Goal: Information Seeking & Learning: Learn about a topic

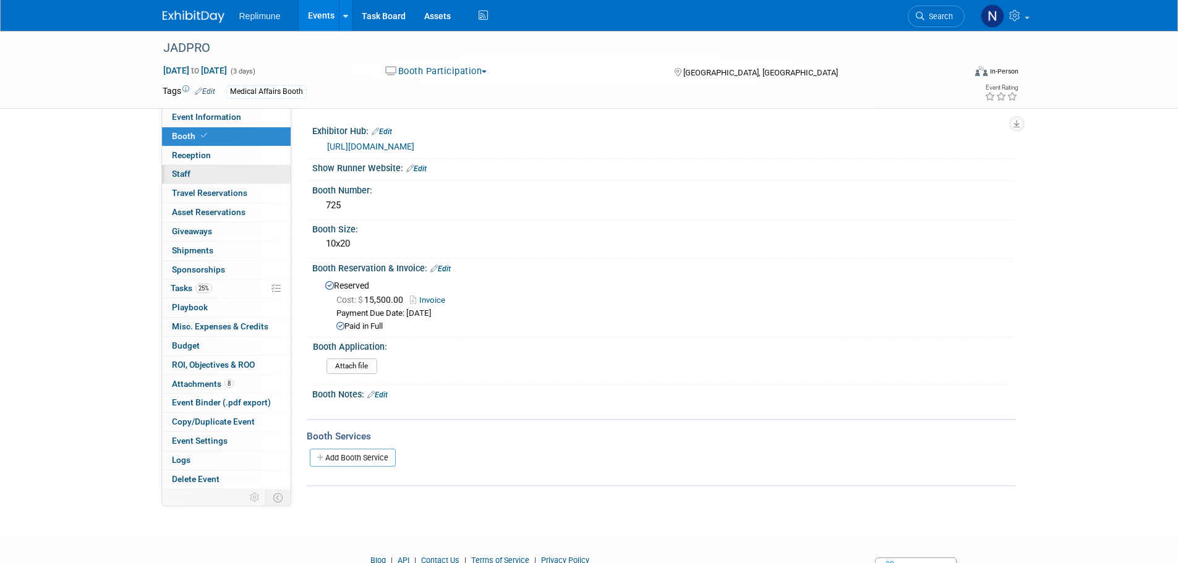
click at [186, 170] on span "Staff 0" at bounding box center [181, 174] width 19 height 10
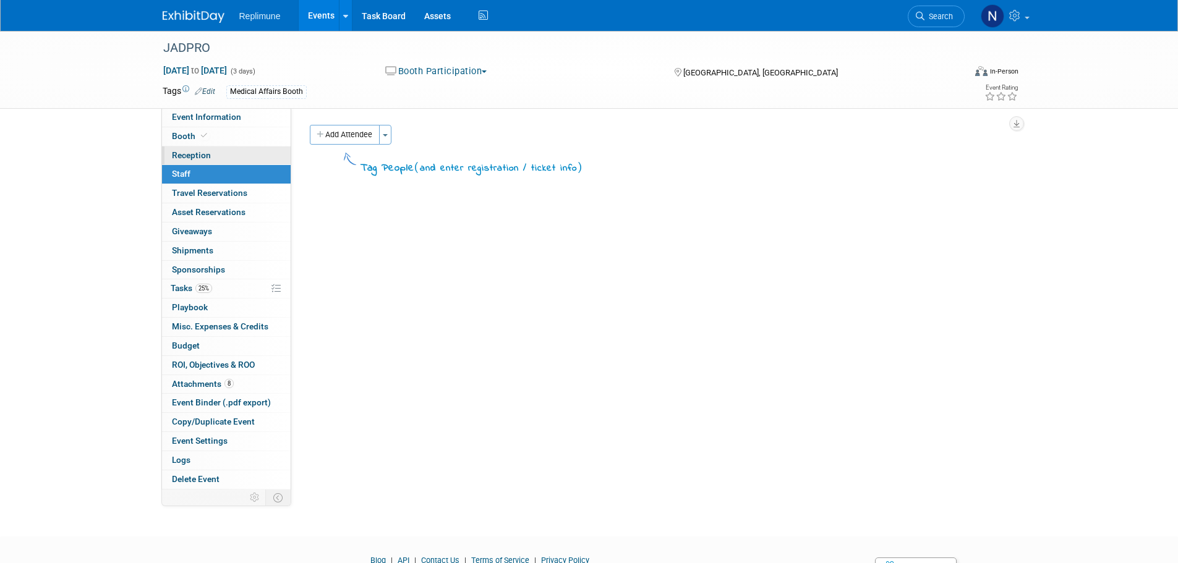
click at [188, 156] on span "Reception" at bounding box center [191, 155] width 39 height 10
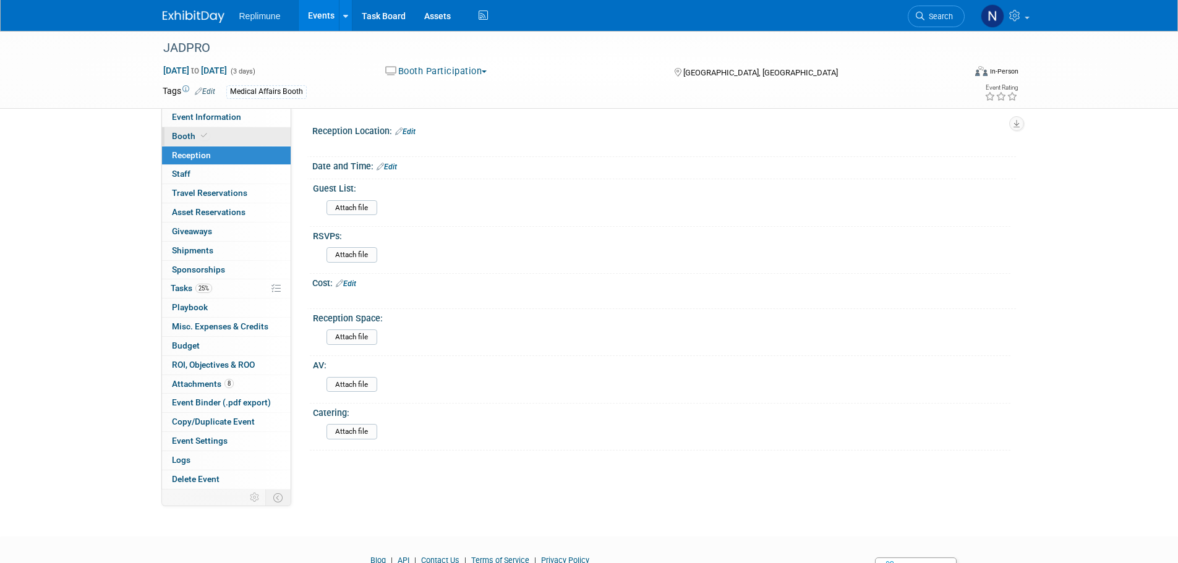
click at [199, 137] on span at bounding box center [204, 135] width 11 height 9
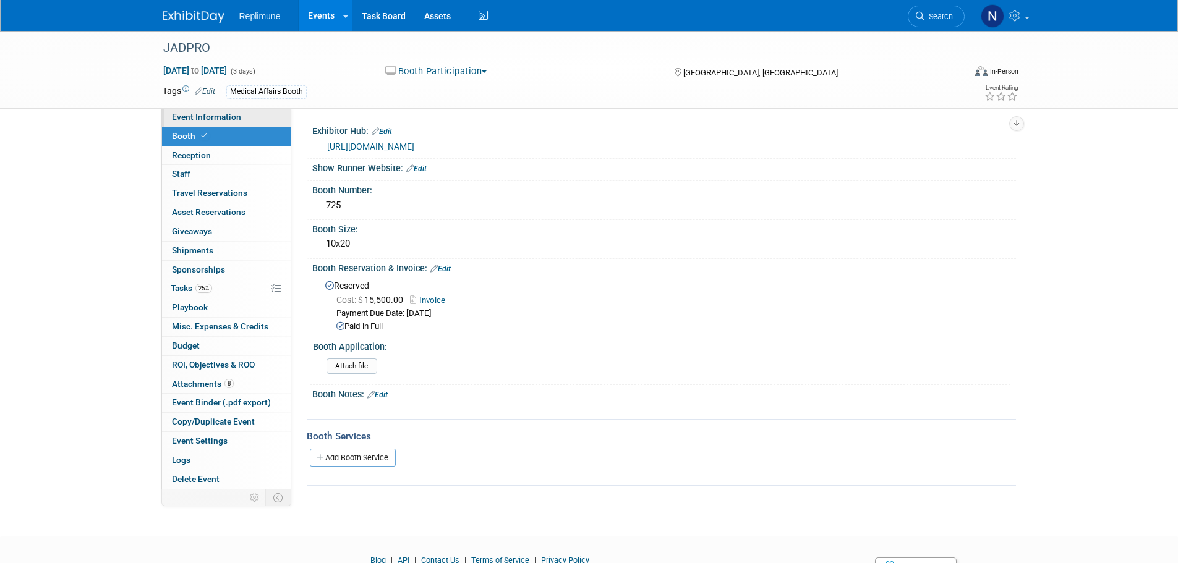
click at [223, 113] on span "Event Information" at bounding box center [206, 117] width 69 height 10
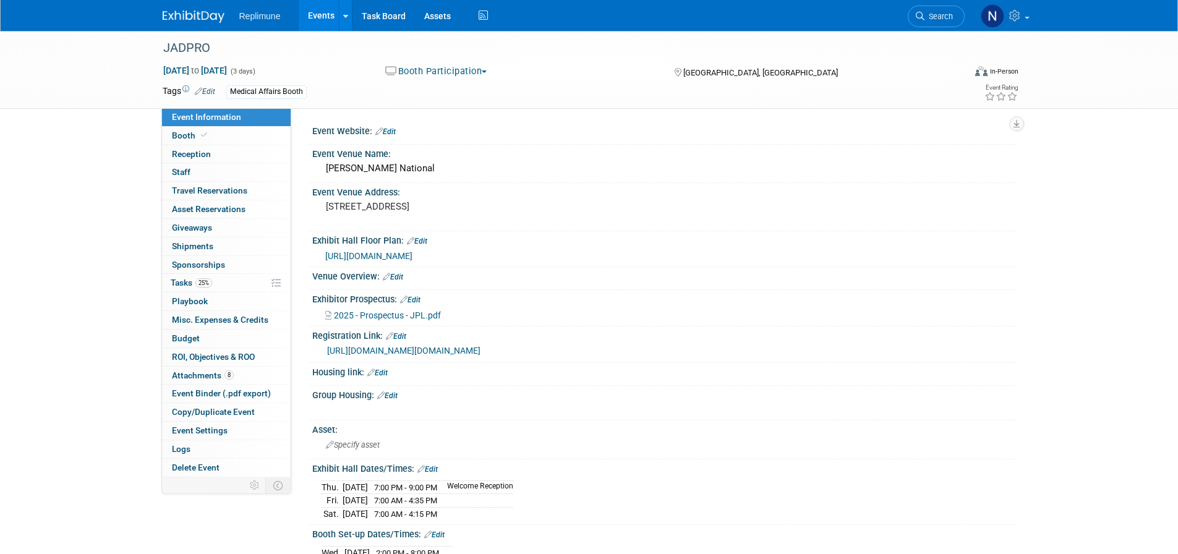
scroll to position [62, 0]
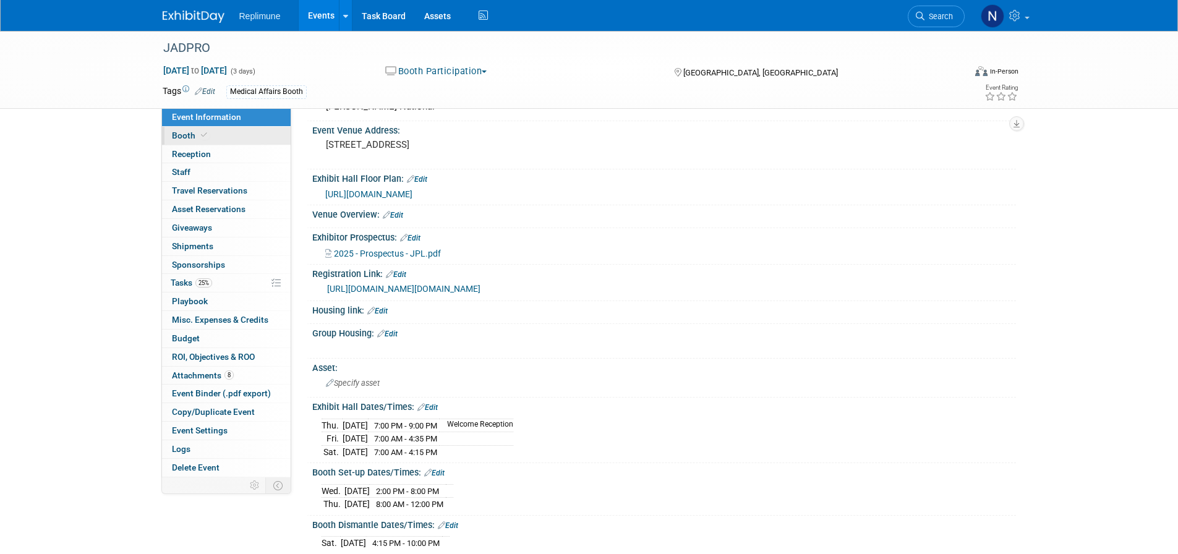
click at [194, 136] on span "Booth" at bounding box center [191, 135] width 38 height 10
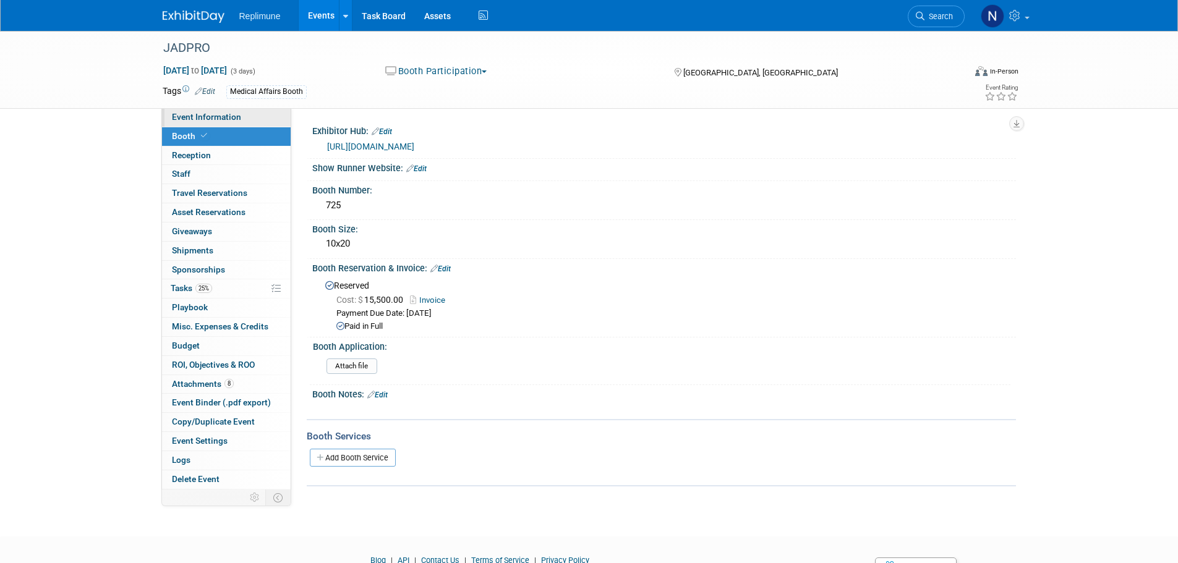
click at [223, 121] on link "Event Information" at bounding box center [226, 117] width 129 height 19
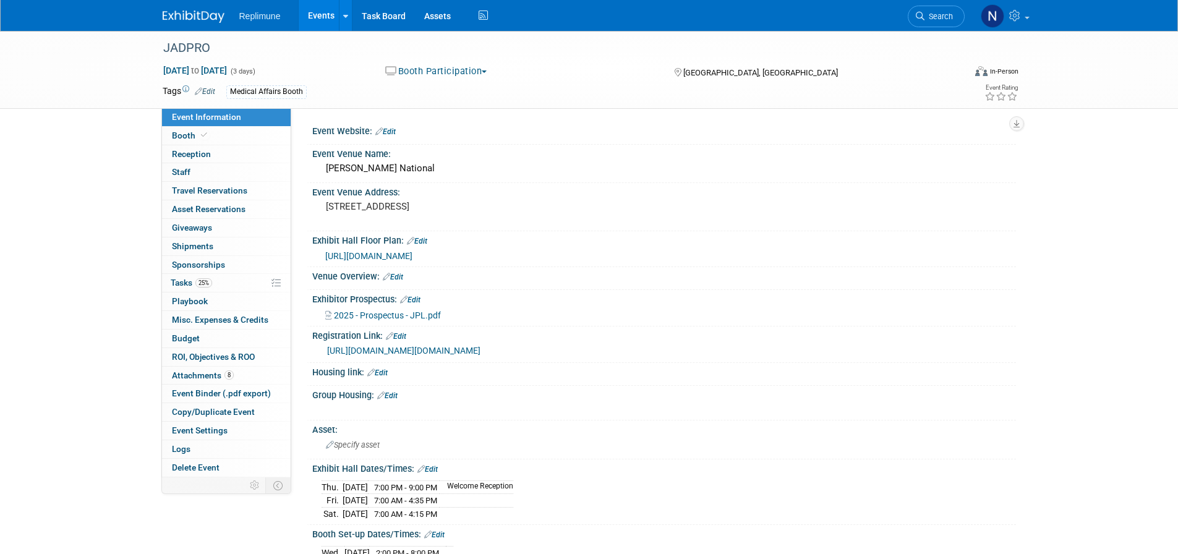
click at [408, 257] on span "https://jadprolive2025.eventscribe.net/exhibitors/floorplan/floorplan.asp" at bounding box center [368, 256] width 87 height 10
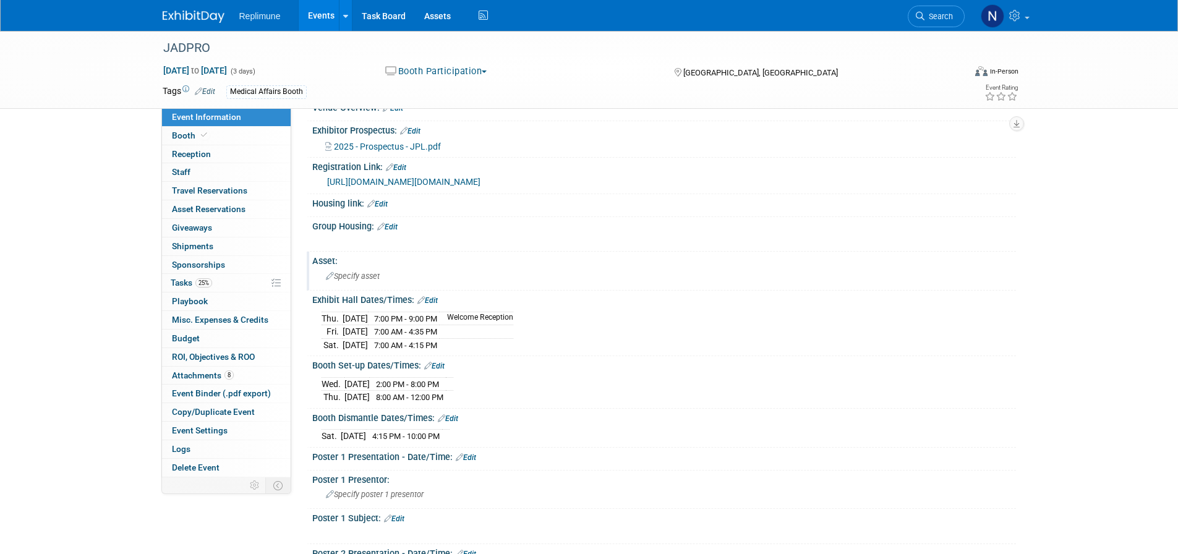
scroll to position [186, 0]
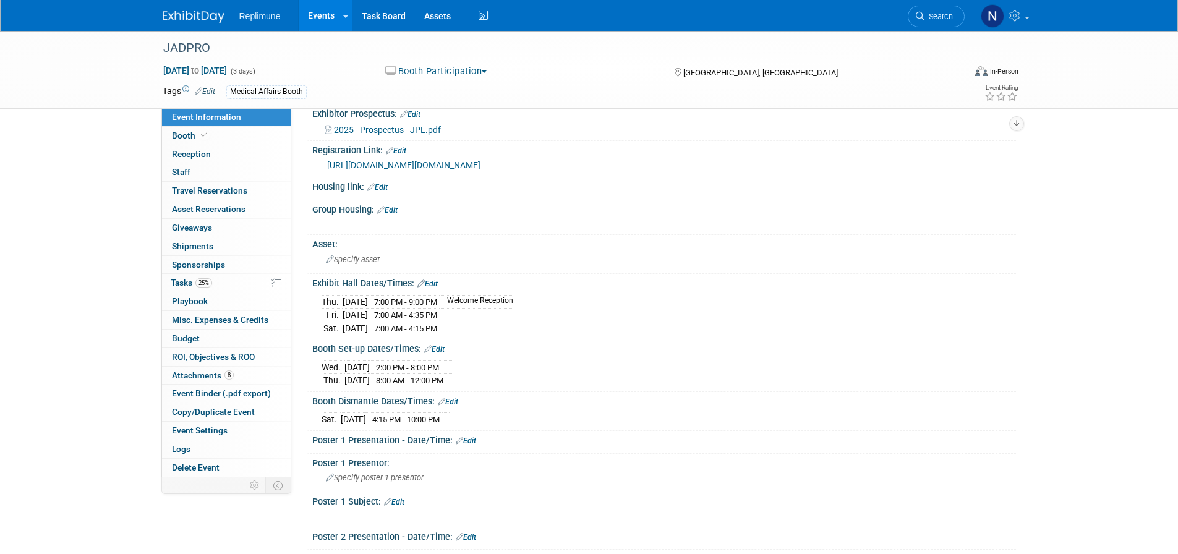
click at [326, 12] on link "Events" at bounding box center [321, 15] width 45 height 31
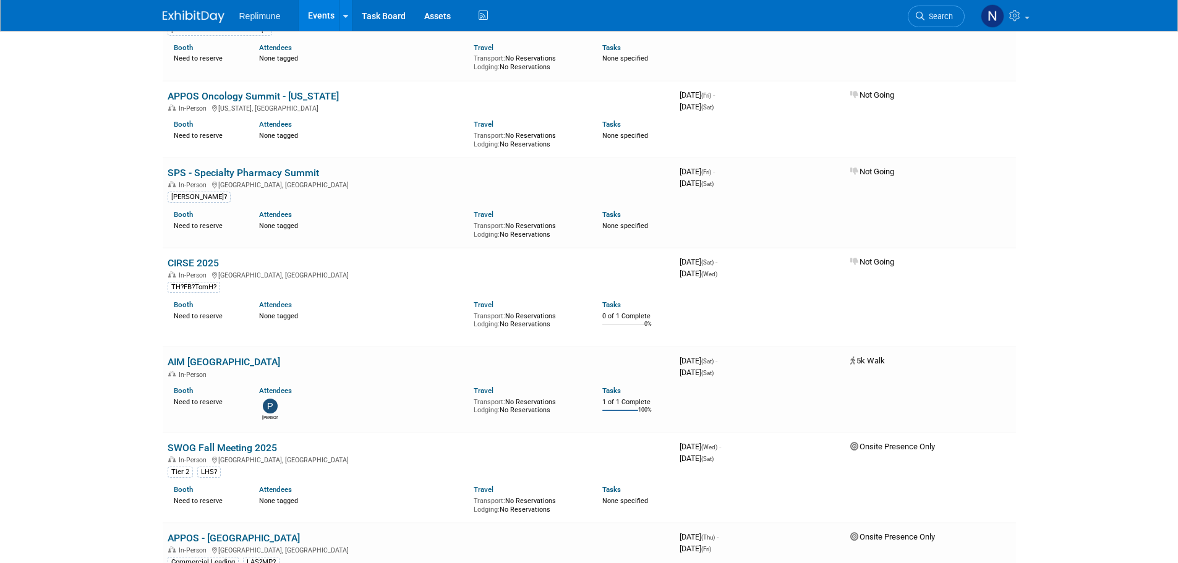
scroll to position [309, 0]
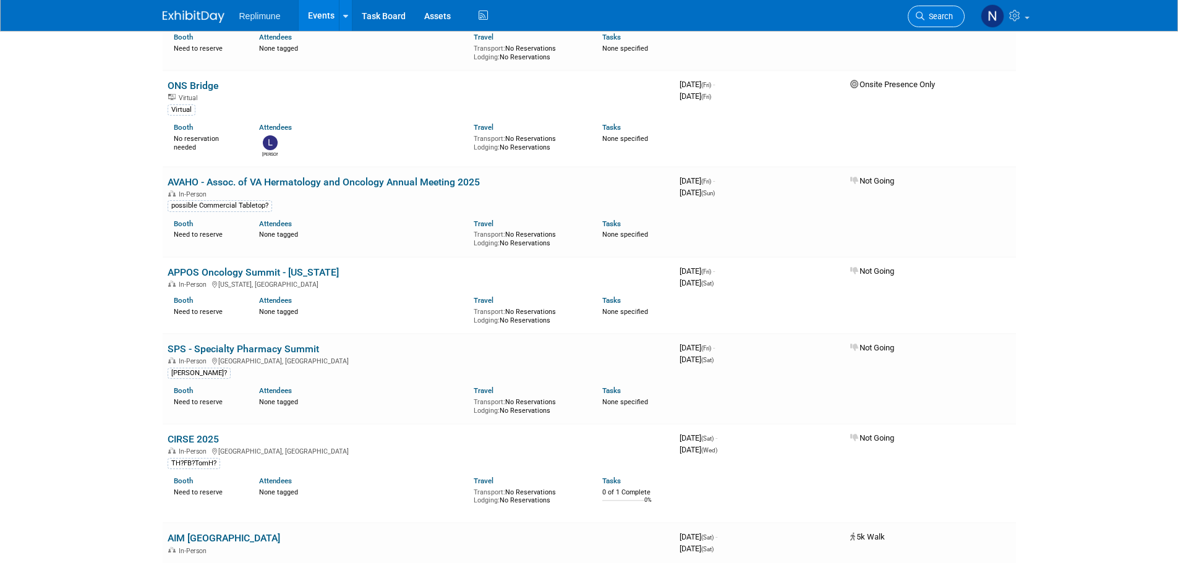
click at [928, 25] on link "Search" at bounding box center [936, 17] width 57 height 22
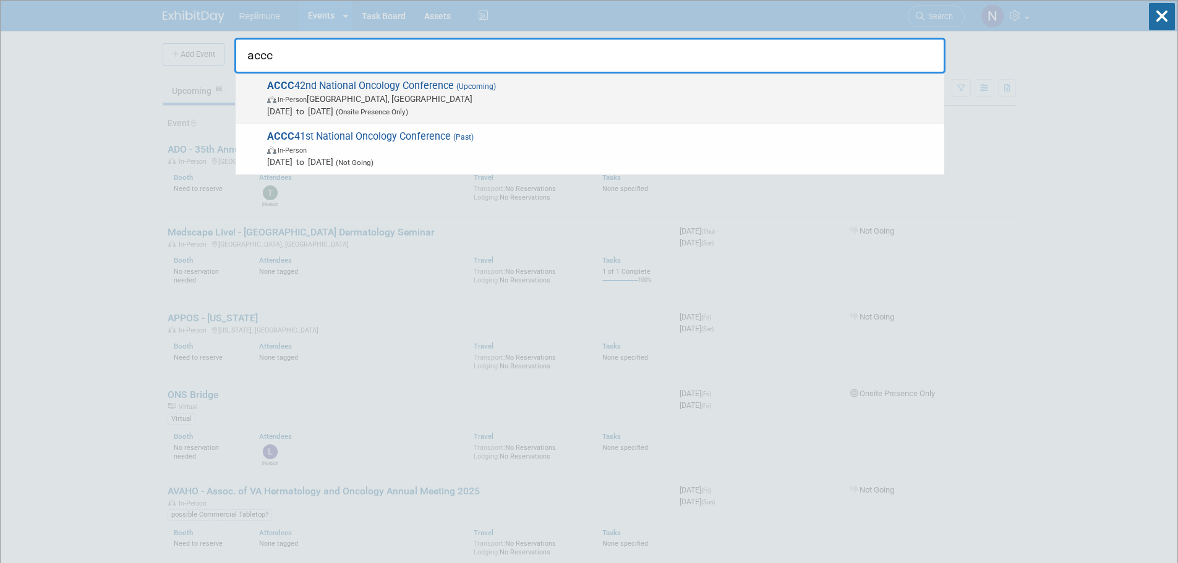
type input "accc"
click at [316, 98] on span "In-Person Denver, CO" at bounding box center [602, 99] width 671 height 12
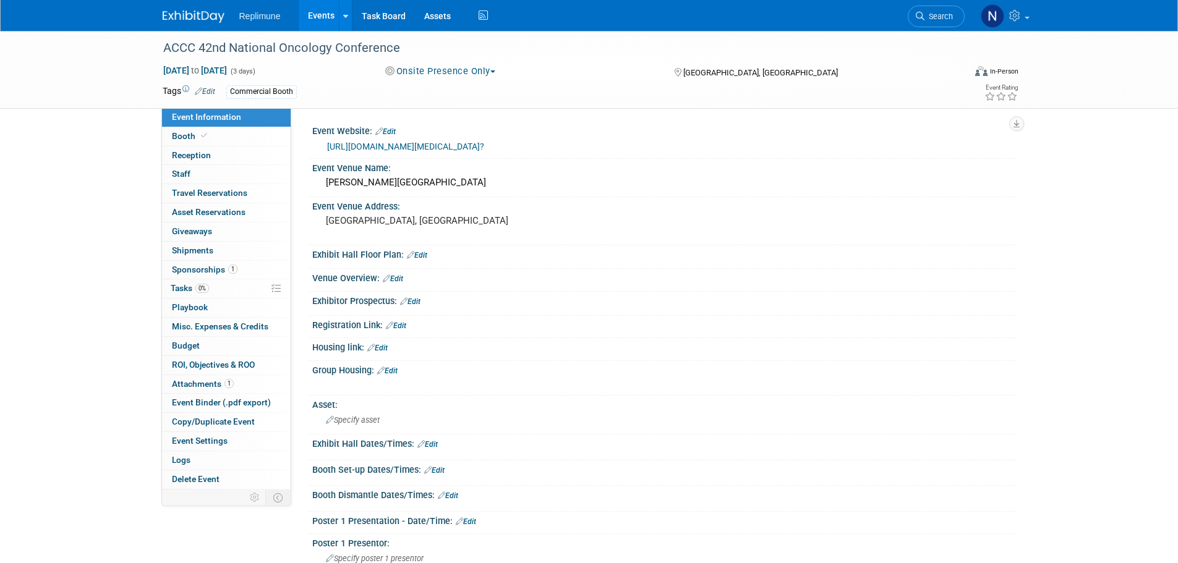
click at [328, 17] on link "Events" at bounding box center [321, 15] width 45 height 31
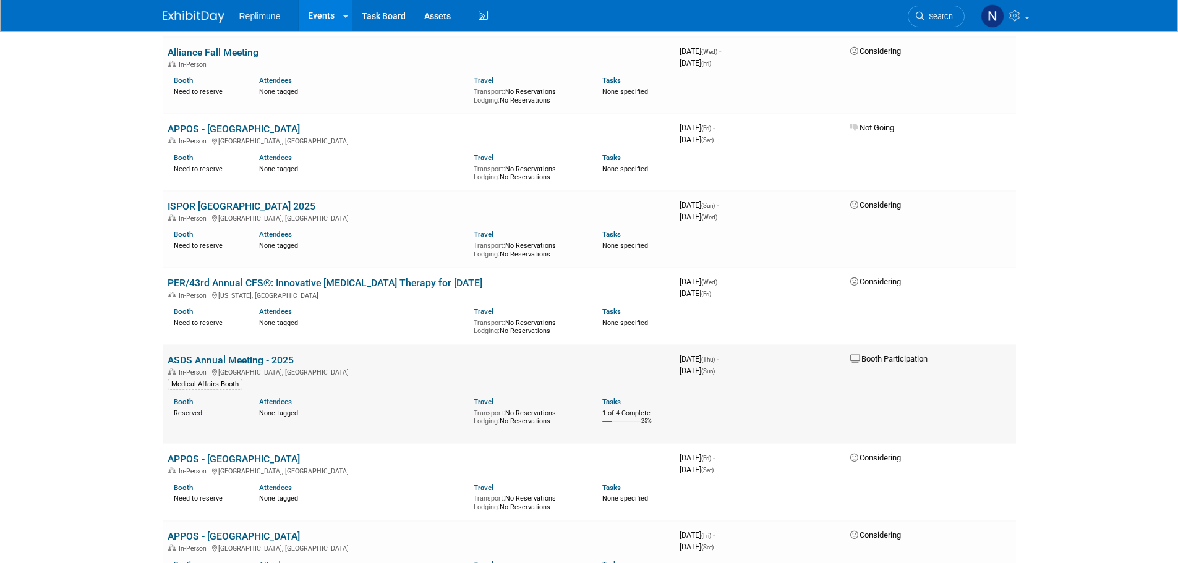
scroll to position [3464, 0]
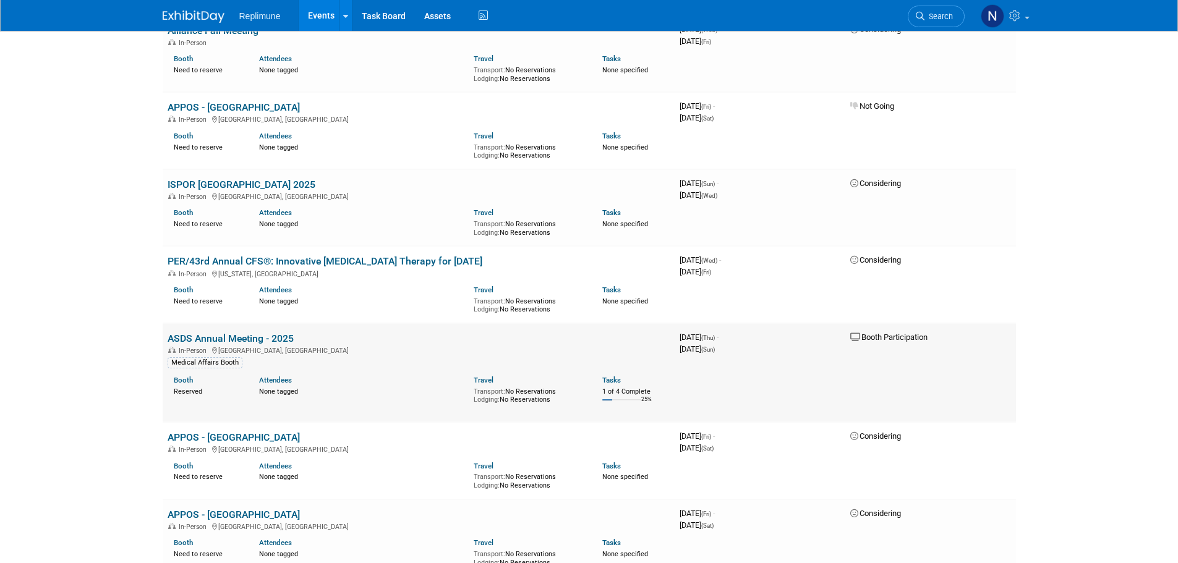
click at [246, 333] on link "ASDS Annual Meeting - 2025" at bounding box center [231, 339] width 126 height 12
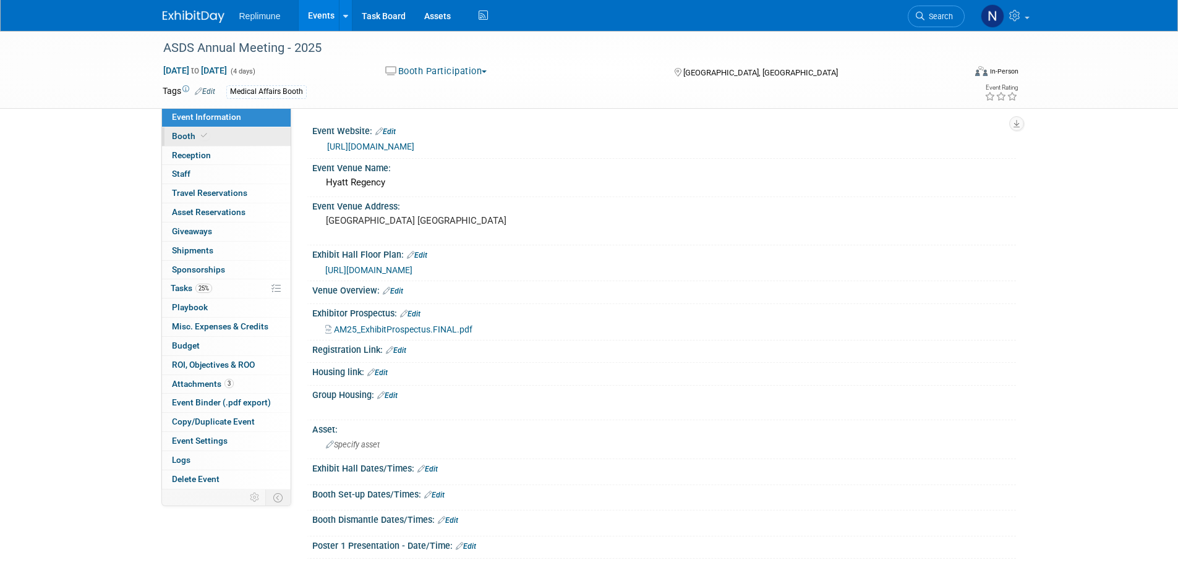
click at [182, 135] on span "Booth" at bounding box center [191, 136] width 38 height 10
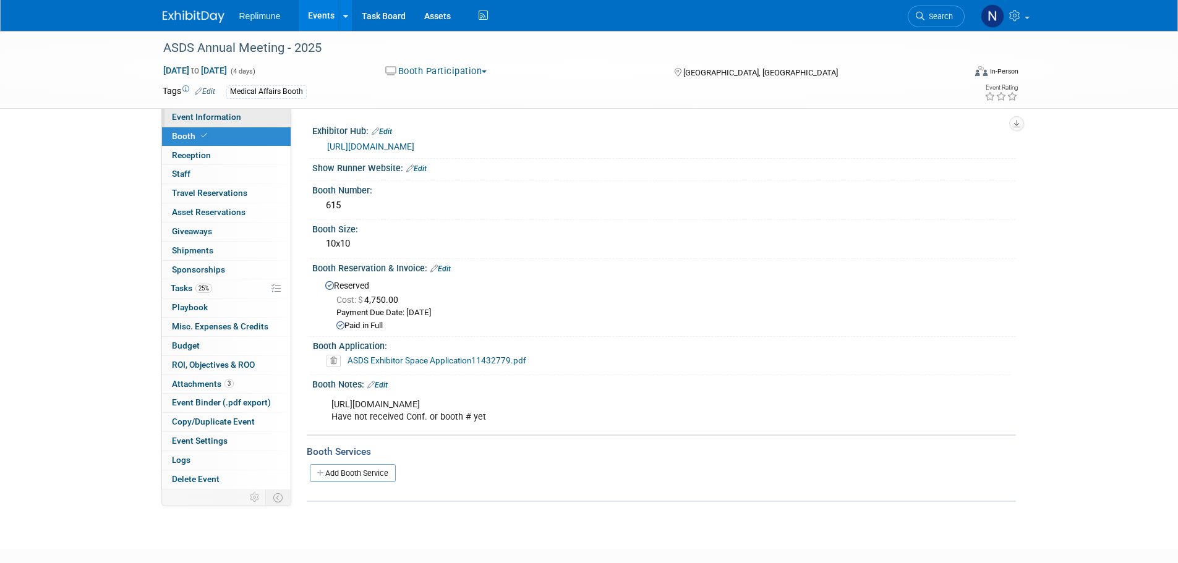
click at [192, 116] on span "Event Information" at bounding box center [206, 117] width 69 height 10
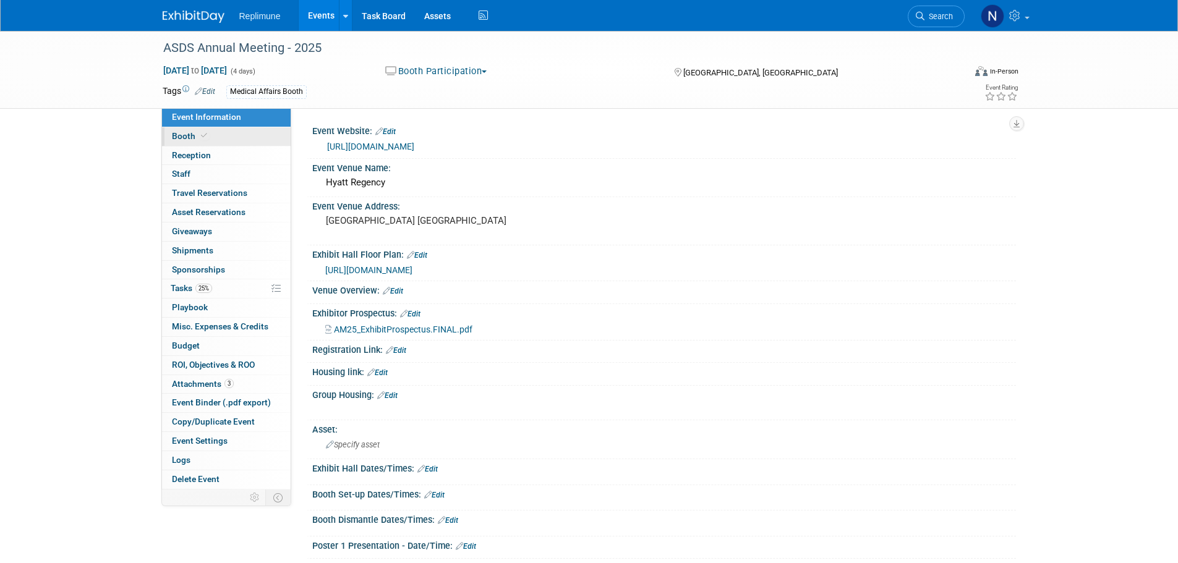
click at [190, 135] on span "Booth" at bounding box center [191, 136] width 38 height 10
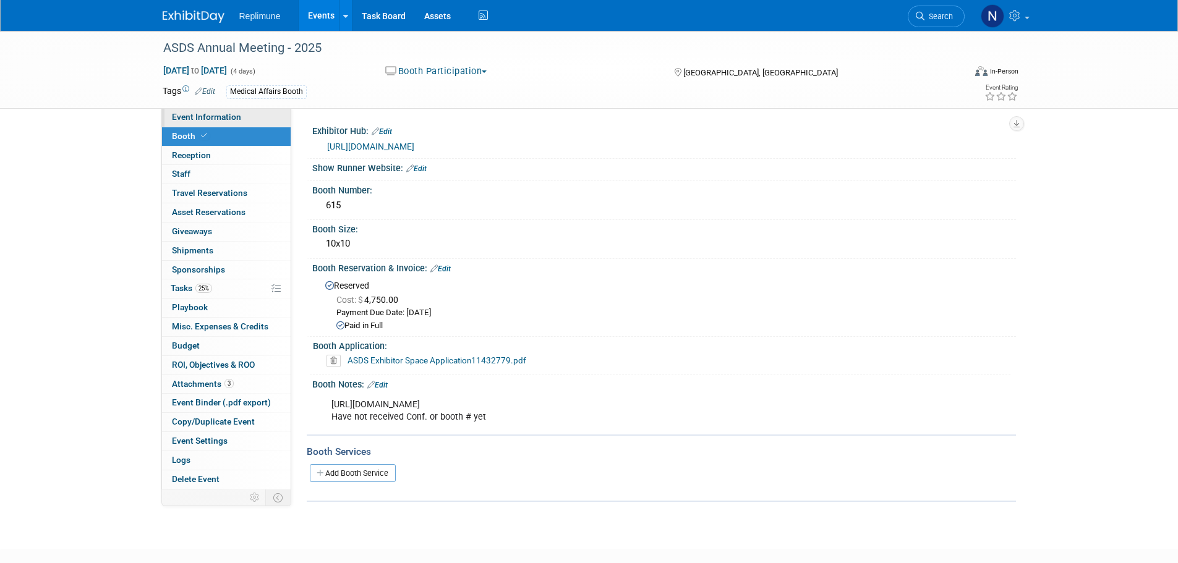
click at [209, 116] on span "Event Information" at bounding box center [206, 117] width 69 height 10
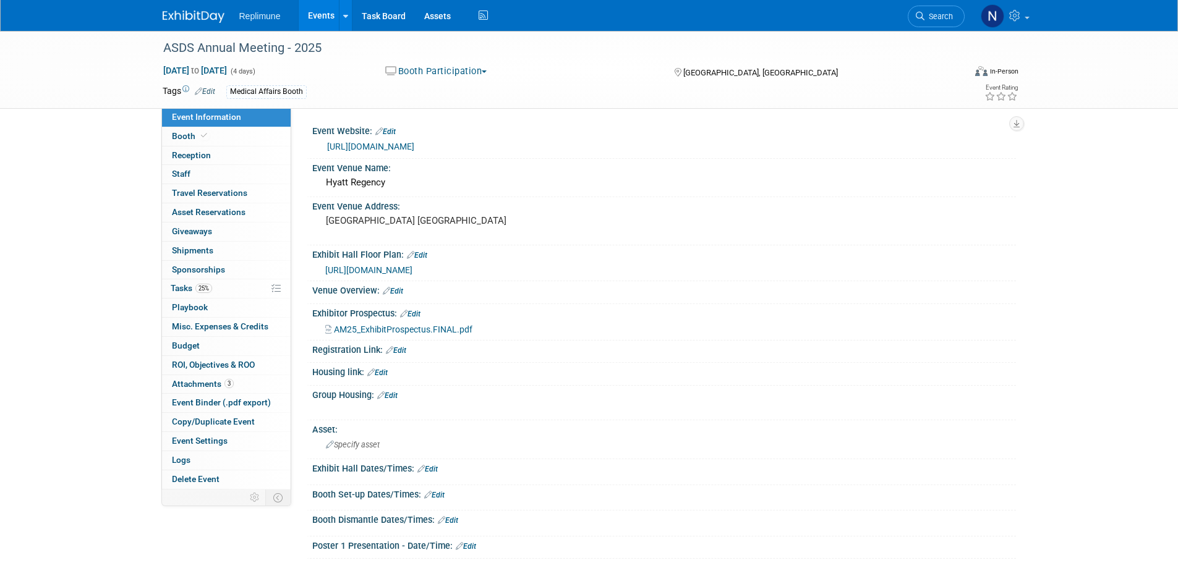
click at [414, 143] on link "https://www.asds.net/medical-professionals/annual-meeting" at bounding box center [370, 147] width 87 height 10
click at [184, 132] on span "Booth" at bounding box center [191, 136] width 38 height 10
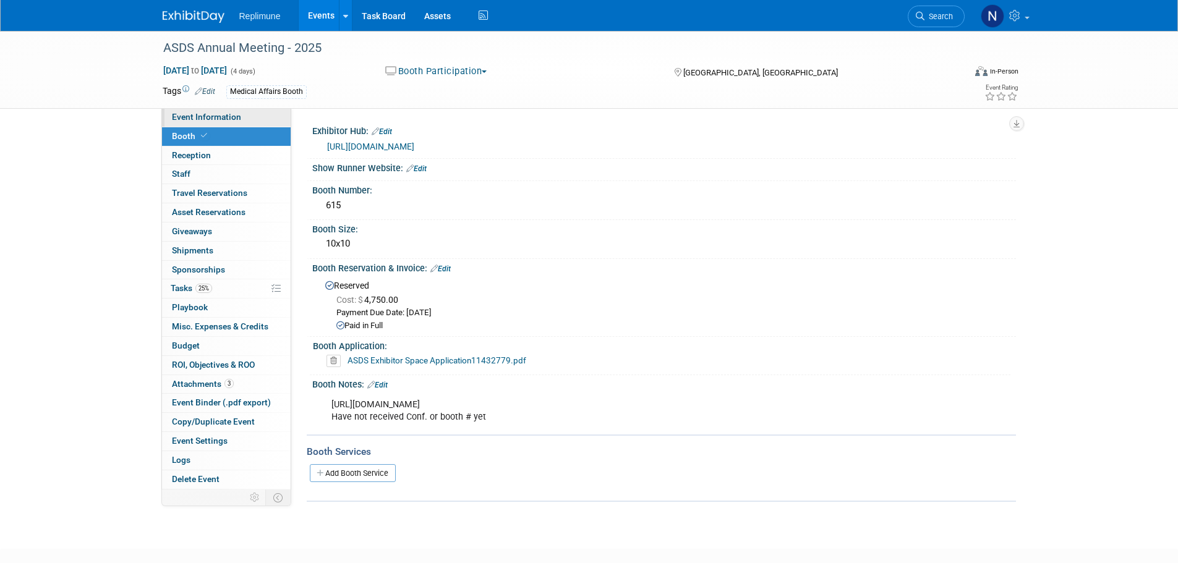
click at [184, 113] on span "Event Information" at bounding box center [206, 117] width 69 height 10
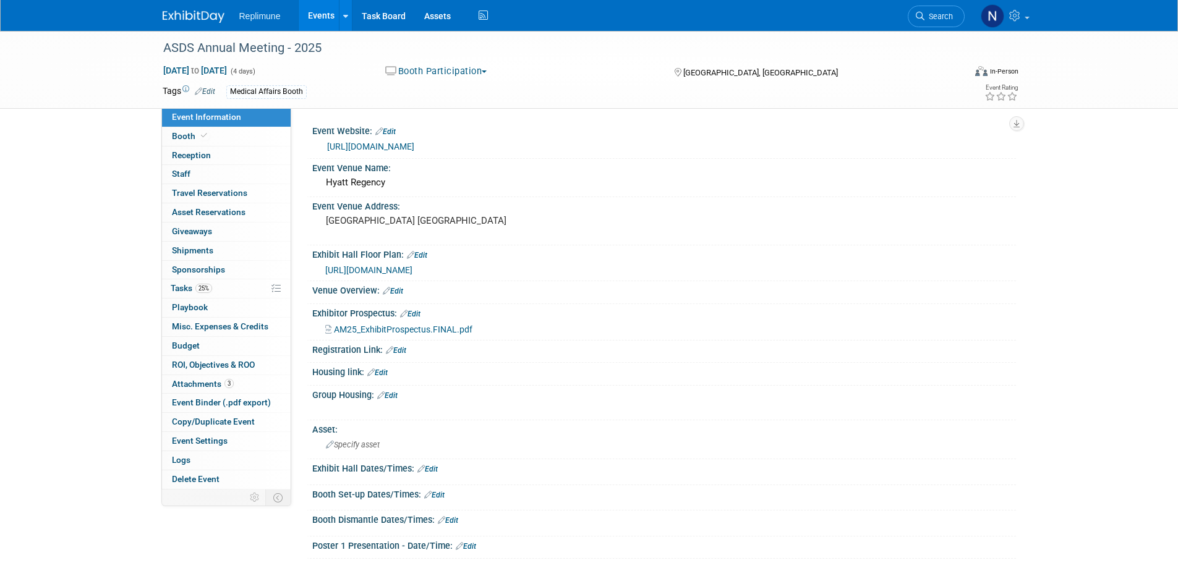
click at [383, 143] on link "https://www.asds.net/medical-professionals/annual-meeting" at bounding box center [370, 147] width 87 height 10
click at [922, 21] on link "Search" at bounding box center [936, 17] width 57 height 22
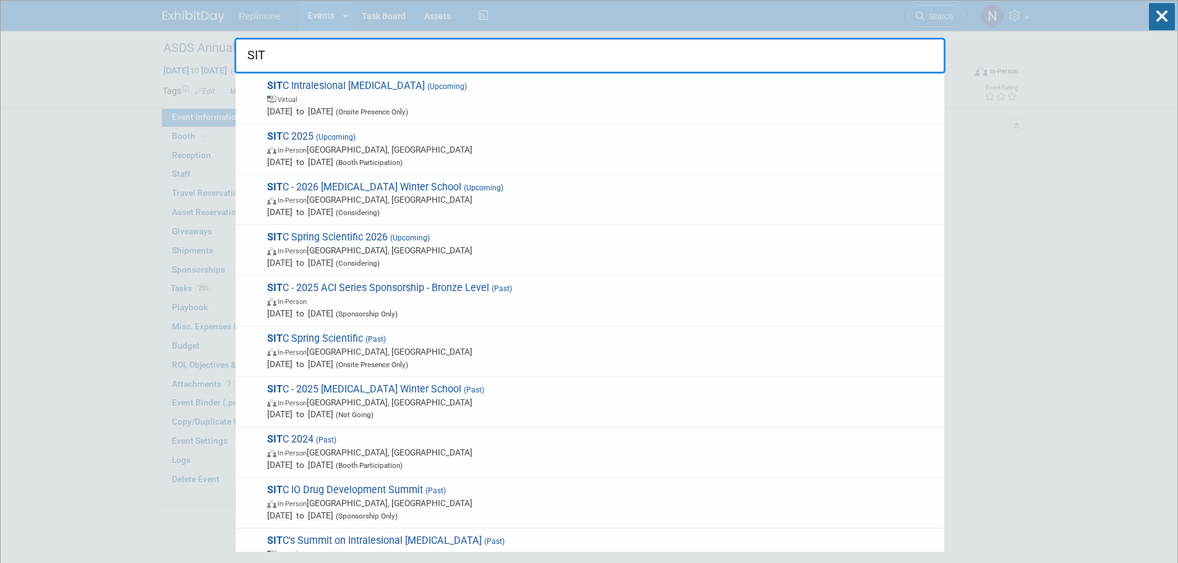
type input "SITC"
click at [334, 60] on input "SITC" at bounding box center [589, 56] width 711 height 36
drag, startPoint x: 296, startPoint y: 55, endPoint x: 247, endPoint y: 54, distance: 48.9
click at [248, 54] on input "SITC" at bounding box center [589, 56] width 711 height 36
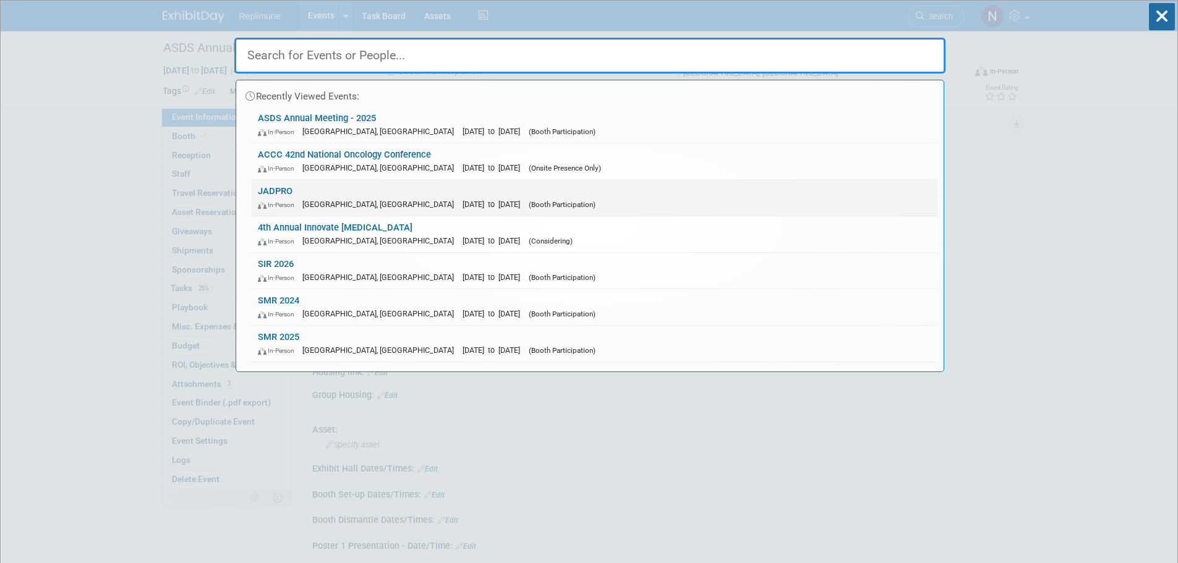
click at [294, 193] on link "JADPRO In-Person Forest Heights, MD Oct 23, 2025 to Oct 25, 2025 (Booth Partici…" at bounding box center [595, 198] width 686 height 36
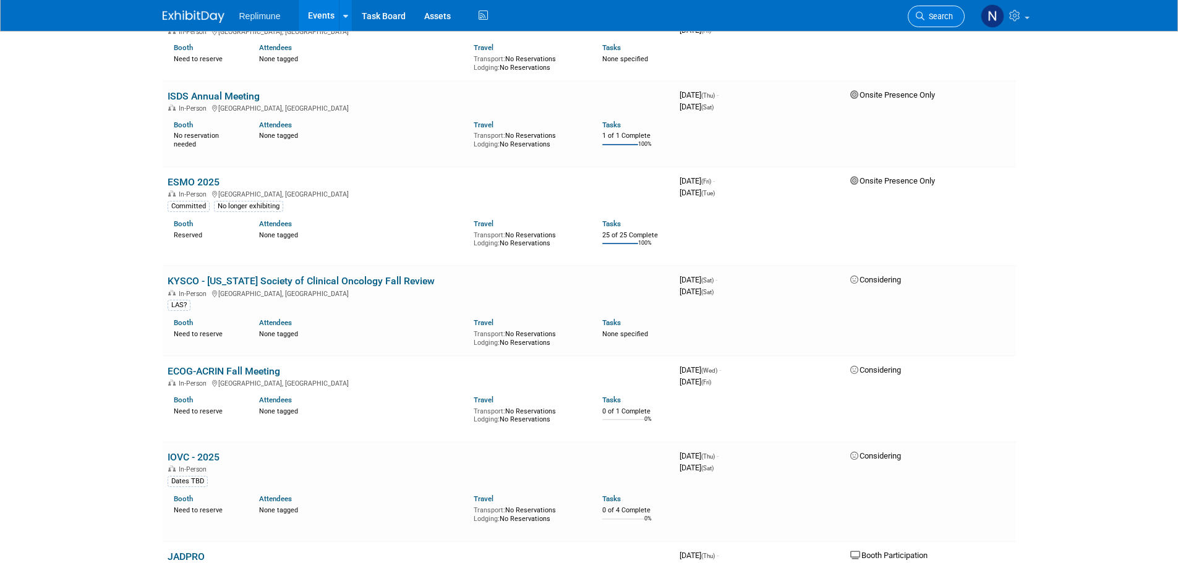
scroll to position [2165, 0]
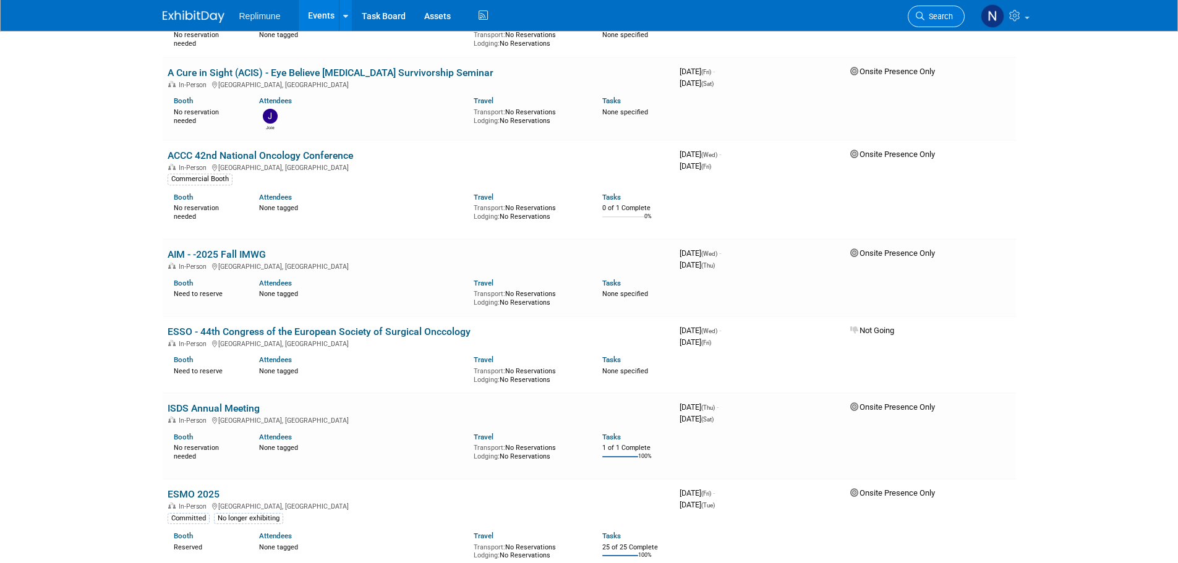
click at [939, 13] on span "Search" at bounding box center [939, 16] width 28 height 9
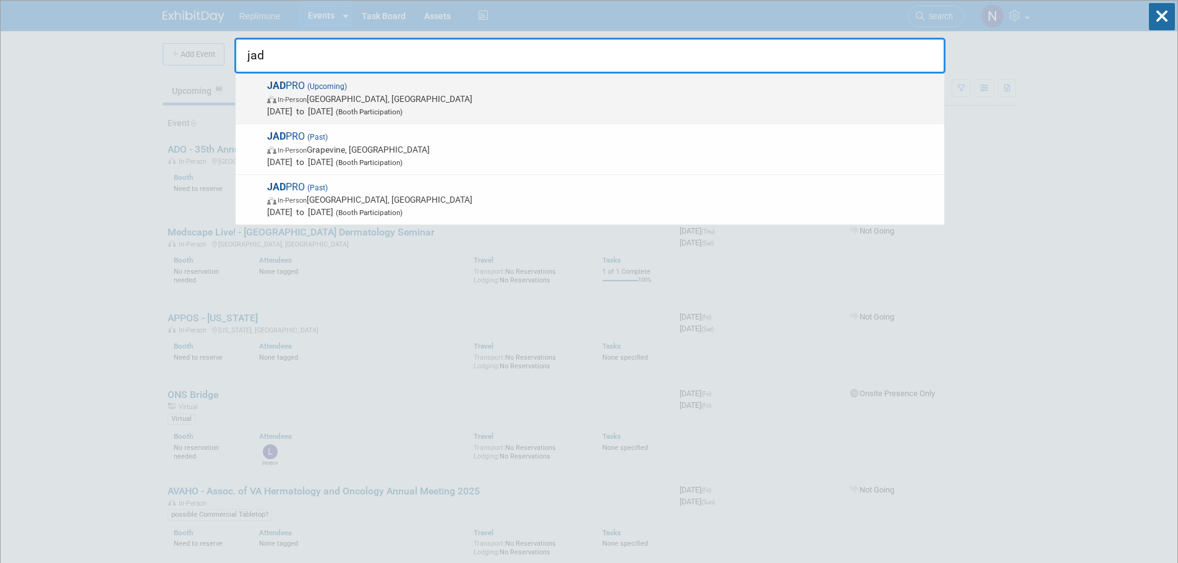
type input "jad"
click at [312, 106] on span "[DATE] to [DATE] (Booth Participation)" at bounding box center [602, 111] width 671 height 12
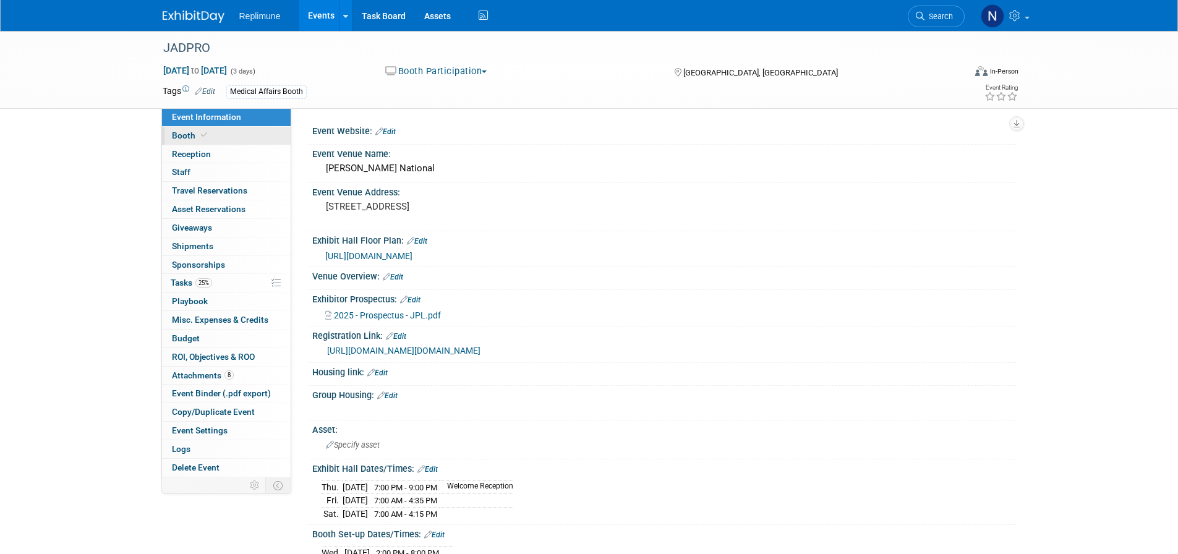
click at [181, 134] on span "Booth" at bounding box center [191, 135] width 38 height 10
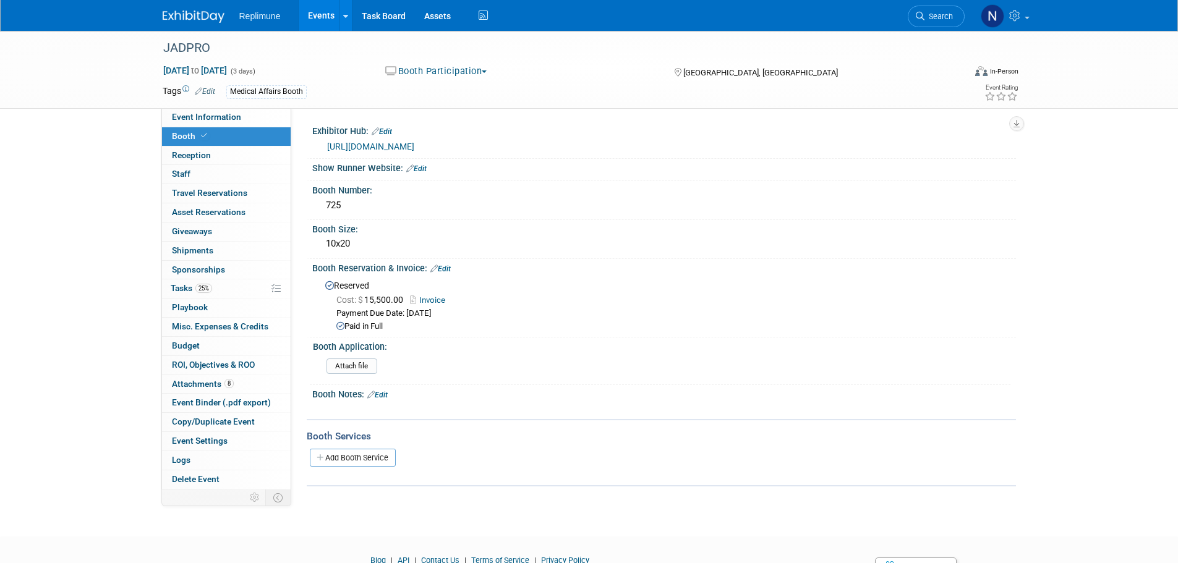
click at [414, 147] on link "[URL][DOMAIN_NAME]" at bounding box center [370, 147] width 87 height 10
click at [423, 169] on link "Edit" at bounding box center [416, 169] width 20 height 9
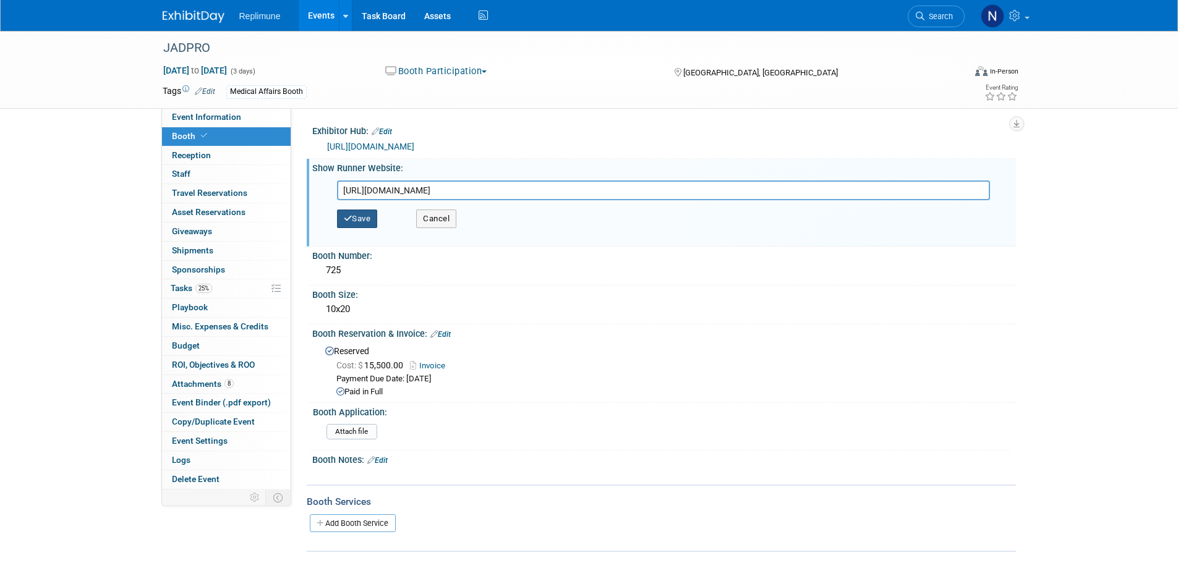
type input "[URL][DOMAIN_NAME]"
click at [364, 220] on button "Save" at bounding box center [357, 219] width 41 height 19
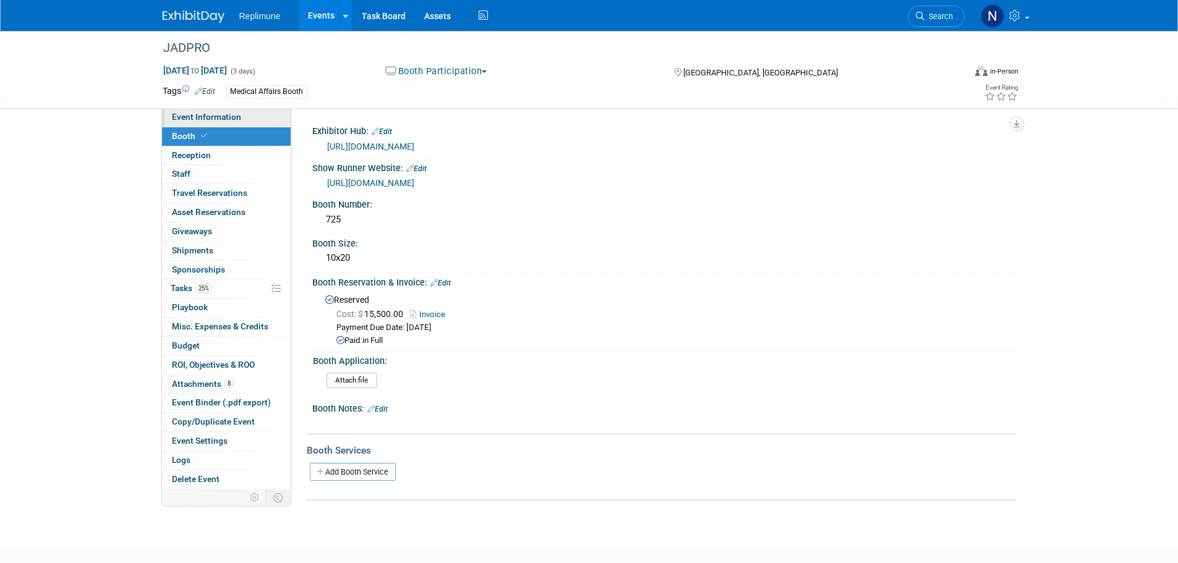
click at [184, 118] on span "Event Information" at bounding box center [206, 117] width 69 height 10
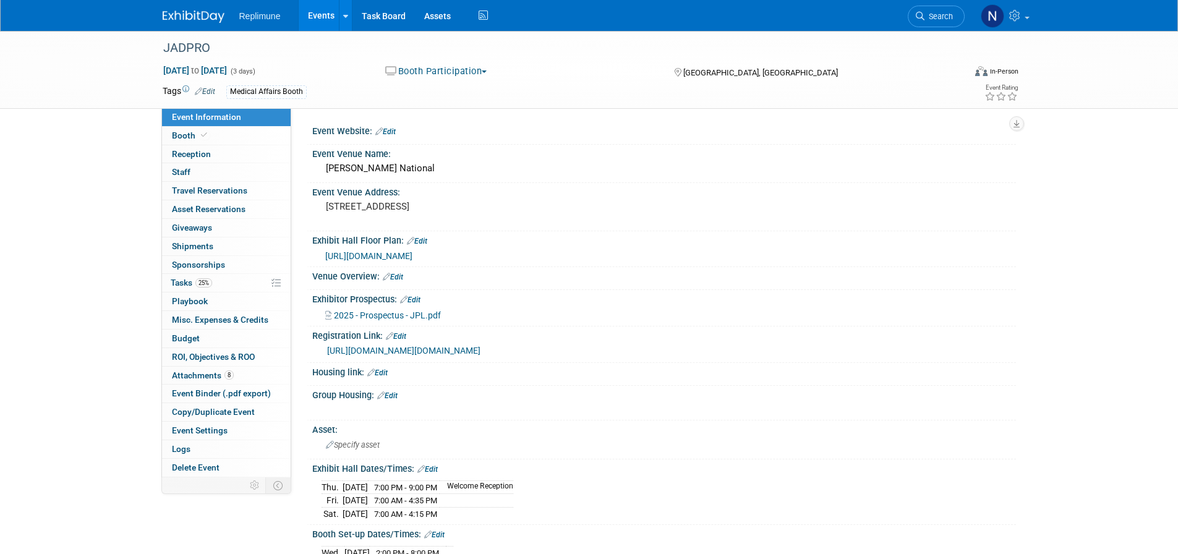
click at [408, 254] on span "[URL][DOMAIN_NAME]" at bounding box center [368, 256] width 87 height 10
click at [182, 135] on span "Booth" at bounding box center [191, 135] width 38 height 10
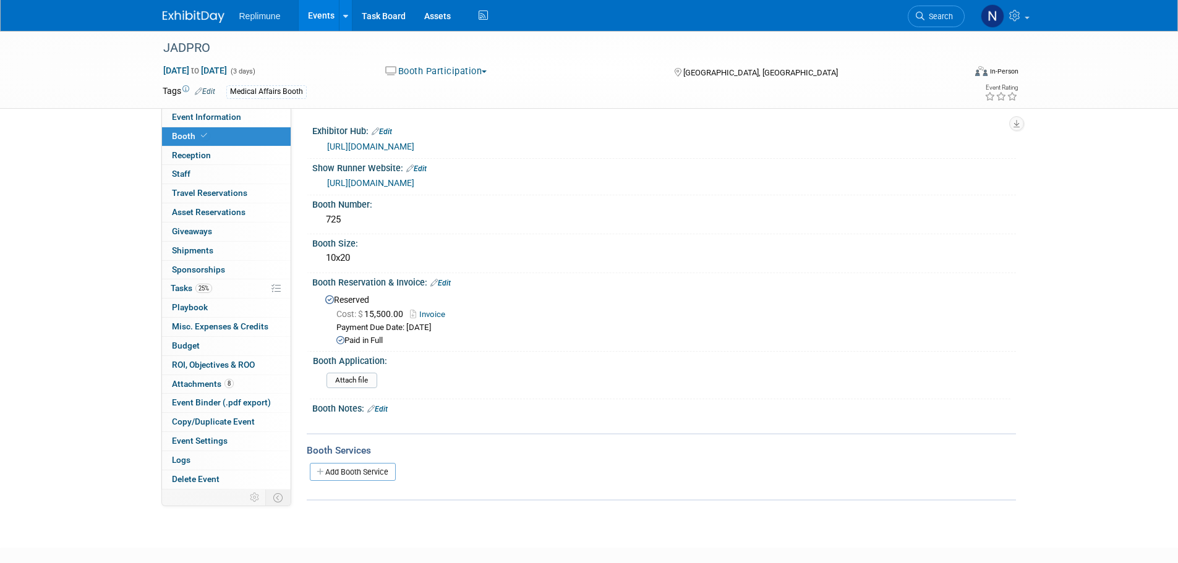
click at [187, 108] on div "JADPRO [DATE] to [DATE] (3 days) [DATE] to [DATE] Booth Participation Committed…" at bounding box center [589, 69] width 872 height 77
click at [187, 115] on span "Event Information" at bounding box center [206, 117] width 69 height 10
